Goal: Task Accomplishment & Management: Complete application form

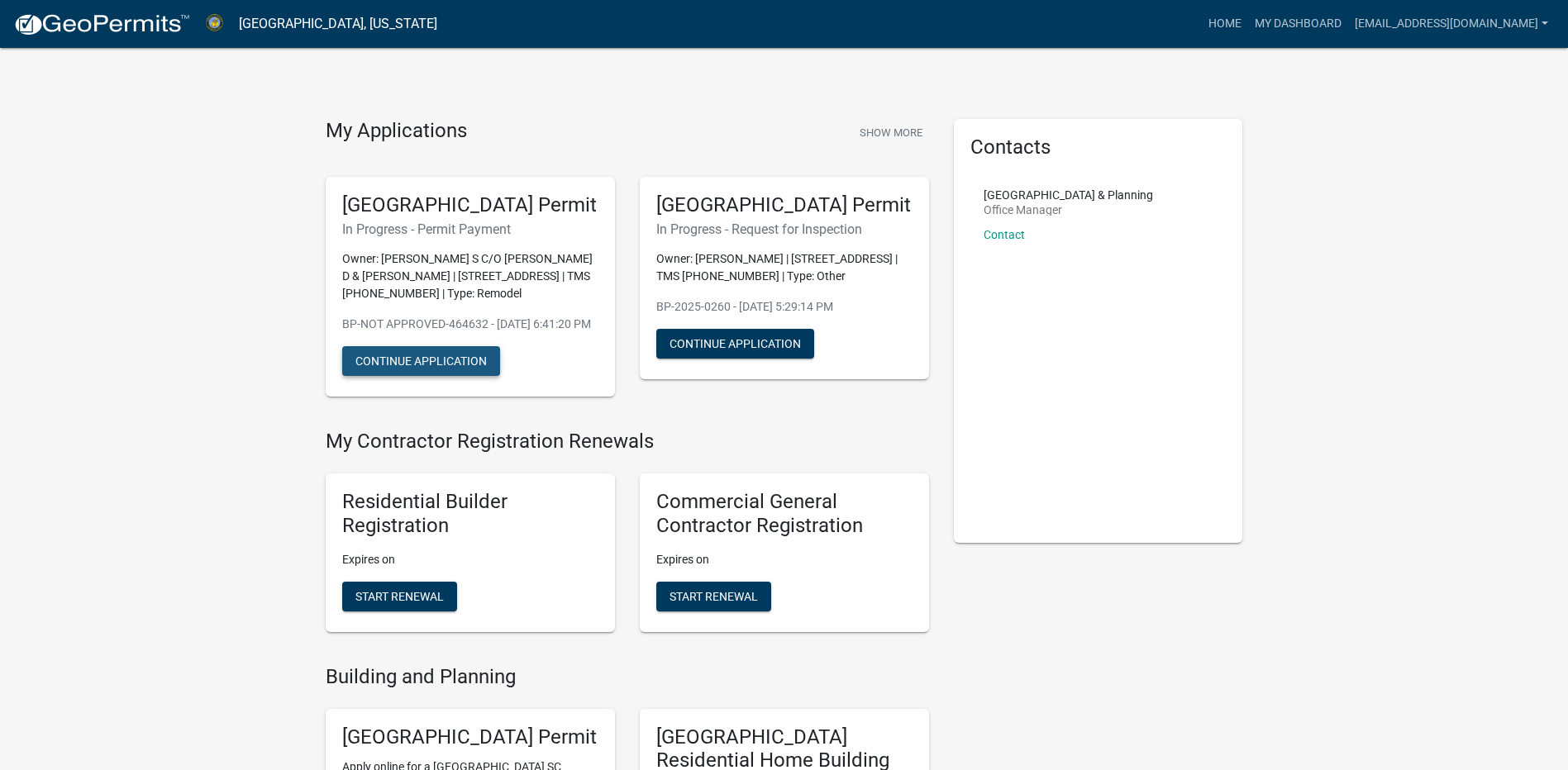
click at [416, 376] on button "Continue Application" at bounding box center [421, 360] width 158 height 29
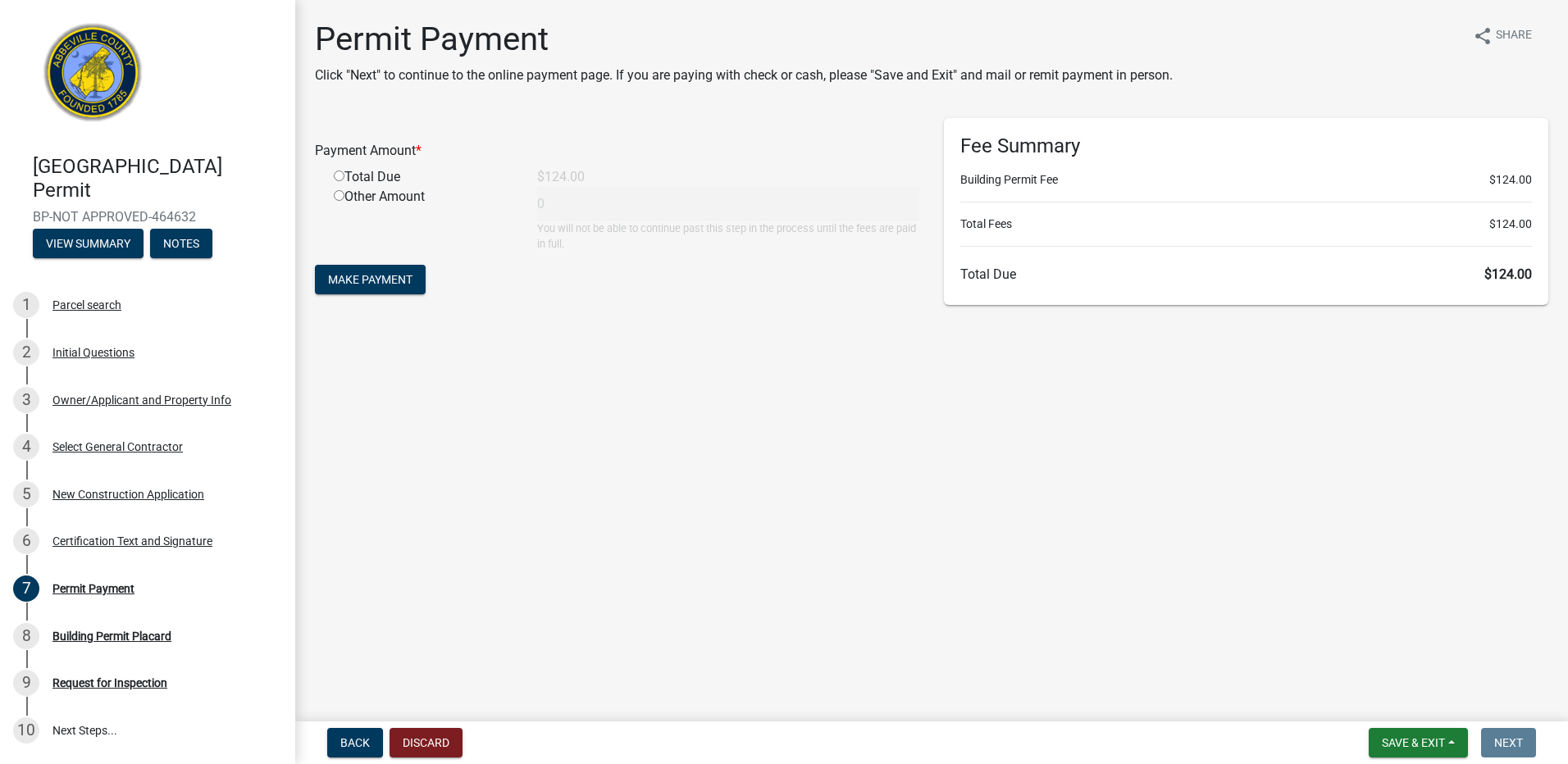
click at [339, 175] on input "radio" at bounding box center [339, 175] width 10 height 10
radio input "true"
type input "124"
click at [366, 279] on span "Make Payment" at bounding box center [371, 279] width 85 height 13
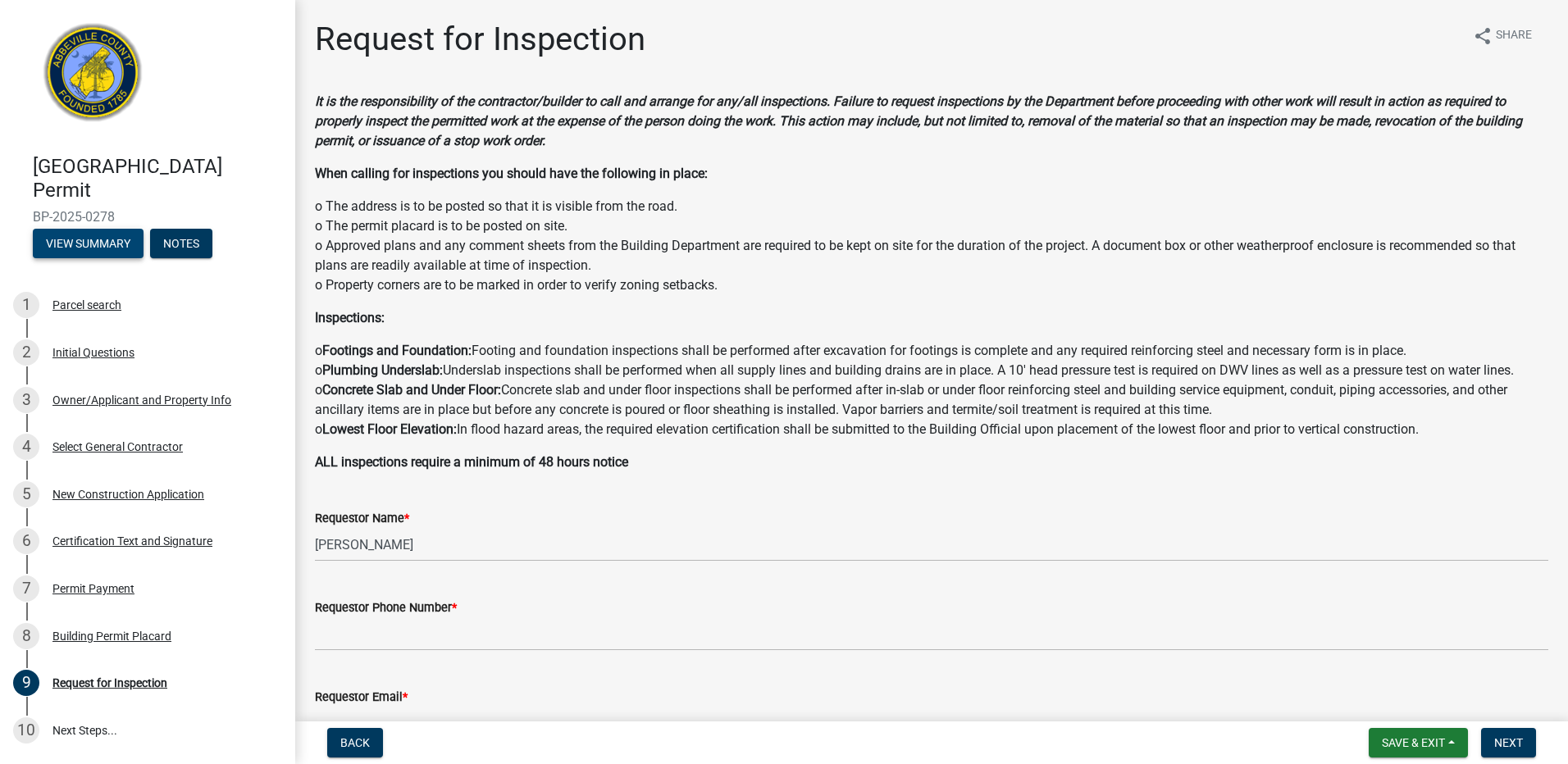
click at [104, 241] on button "View Summary" at bounding box center [88, 243] width 110 height 29
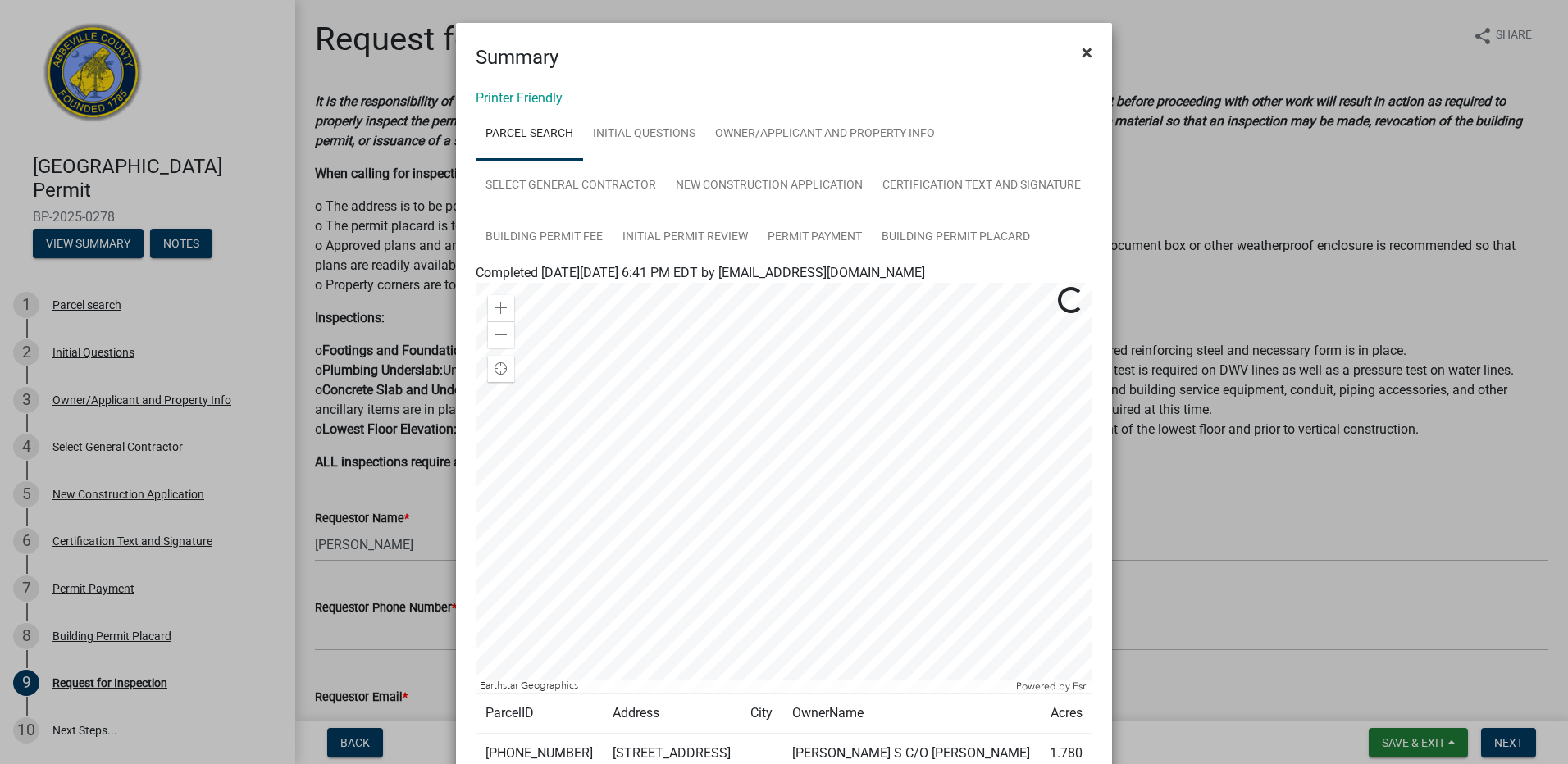
drag, startPoint x: 1080, startPoint y: 54, endPoint x: 1033, endPoint y: 56, distance: 47.0
click at [1082, 54] on span "×" at bounding box center [1087, 52] width 10 height 23
